Goal: Check status: Check status

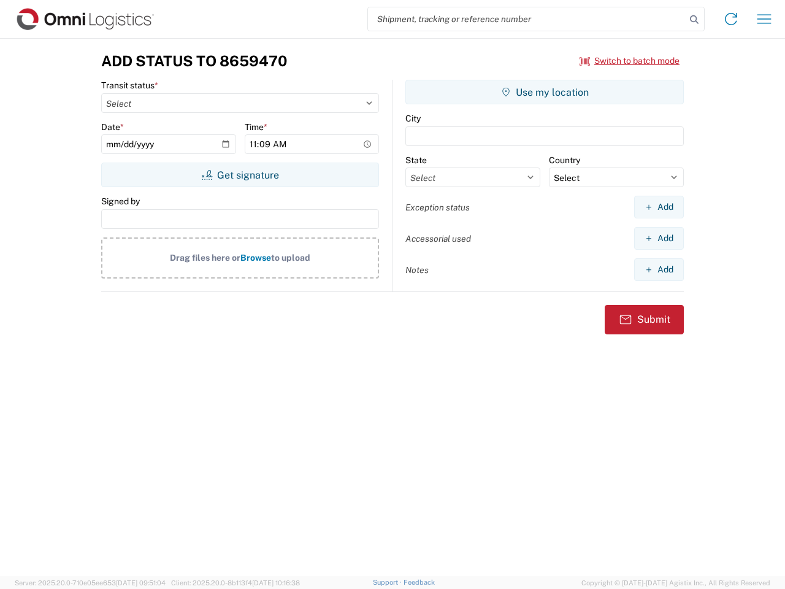
click at [527, 19] on input "search" at bounding box center [527, 18] width 318 height 23
click at [694, 20] on icon at bounding box center [694, 19] width 17 height 17
click at [731, 19] on icon at bounding box center [731, 19] width 20 height 20
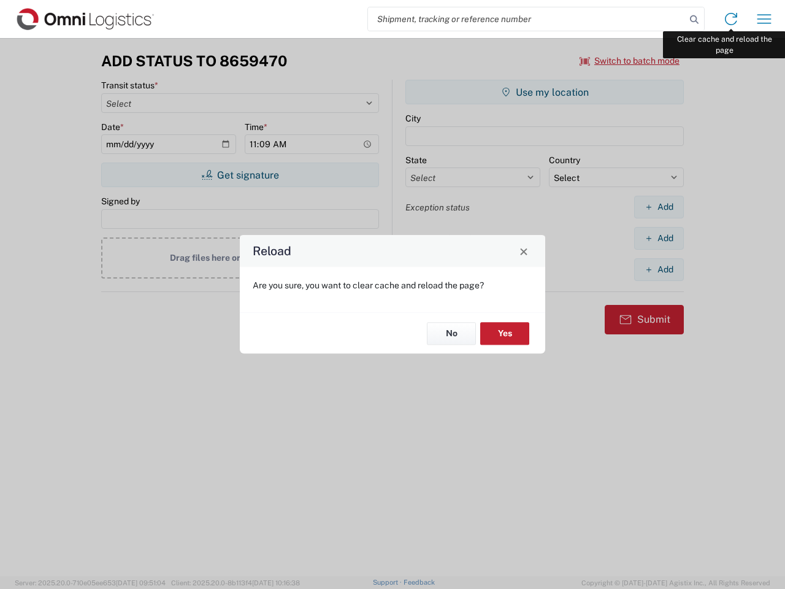
click at [764, 19] on div "Reload Are you sure, you want to clear cache and reload the page? No Yes" at bounding box center [392, 294] width 785 height 589
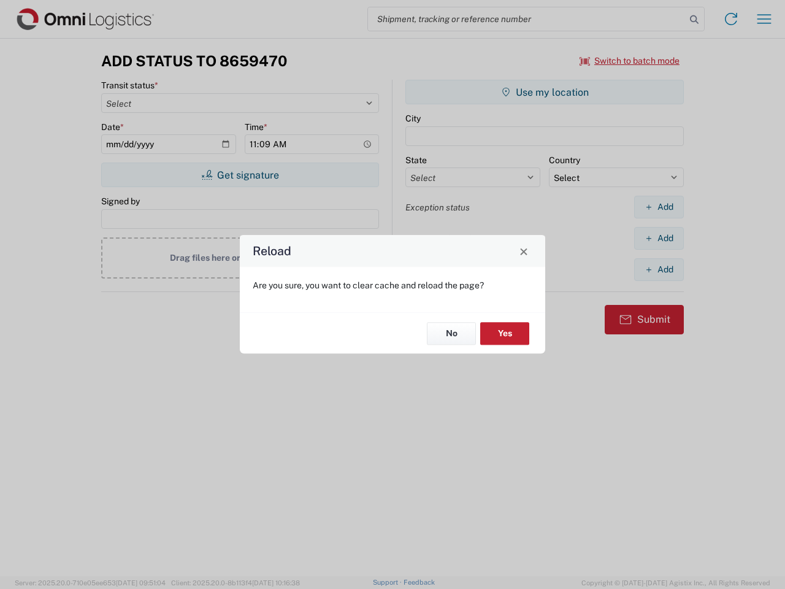
click at [630, 61] on div "Reload Are you sure, you want to clear cache and reload the page? No Yes" at bounding box center [392, 294] width 785 height 589
click at [240, 175] on div "Reload Are you sure, you want to clear cache and reload the page? No Yes" at bounding box center [392, 294] width 785 height 589
click at [545, 92] on div "Reload Are you sure, you want to clear cache and reload the page? No Yes" at bounding box center [392, 294] width 785 height 589
click at [659, 207] on div "Reload Are you sure, you want to clear cache and reload the page? No Yes" at bounding box center [392, 294] width 785 height 589
click at [659, 238] on div "Reload Are you sure, you want to clear cache and reload the page? No Yes" at bounding box center [392, 294] width 785 height 589
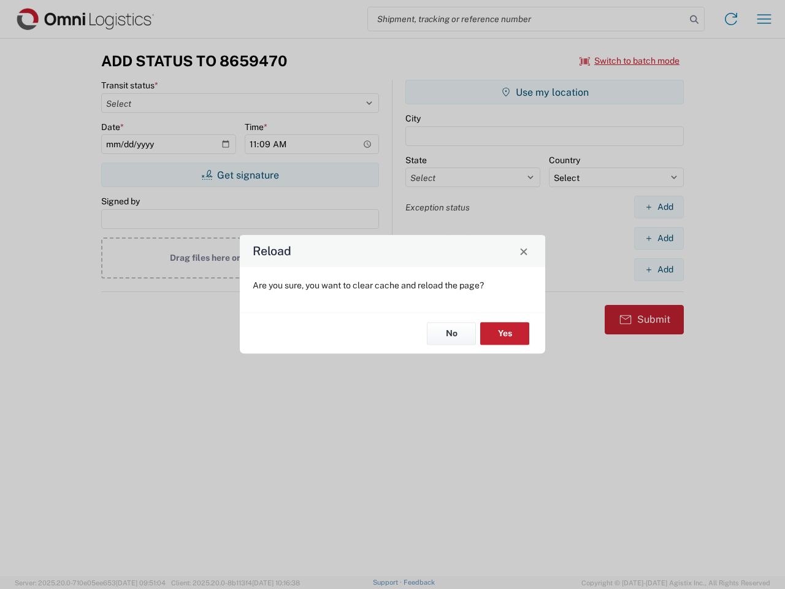
click at [659, 269] on div "Reload Are you sure, you want to clear cache and reload the page? No Yes" at bounding box center [392, 294] width 785 height 589
